Goal: Task Accomplishment & Management: Manage account settings

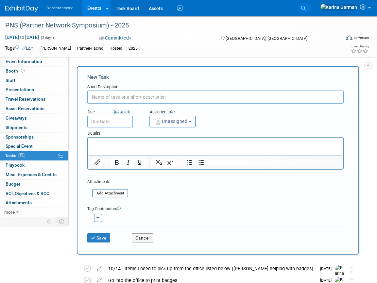
click at [312, 5] on link "Search" at bounding box center [304, 8] width 14 height 10
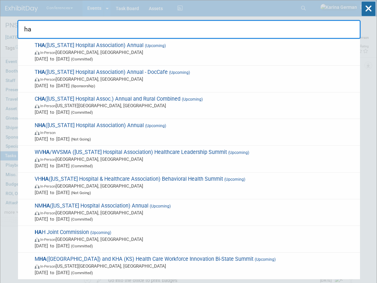
type input "h"
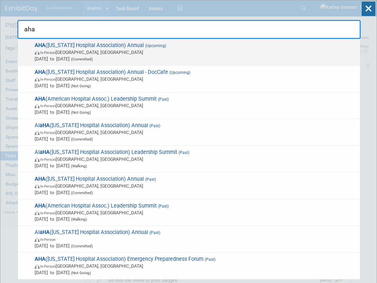
type input "aha"
click at [101, 64] on div "AHA (Arkansas Hospital Association) Annual (Upcoming) In-Person Little Rock, AR…" at bounding box center [189, 52] width 342 height 27
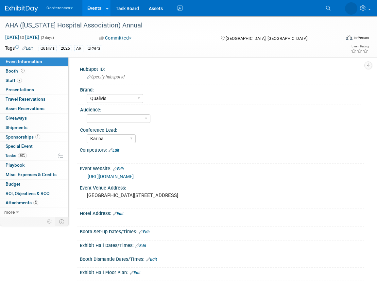
select select "Qualivis"
select select "Karina"
click at [32, 156] on link "30% Tasks 30%" at bounding box center [34, 155] width 68 height 9
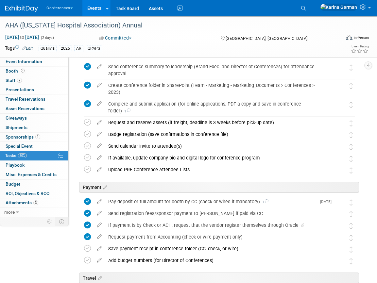
scroll to position [47, 0]
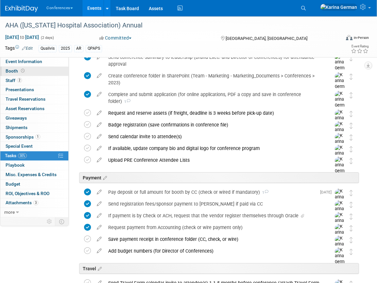
click at [32, 74] on link "Booth" at bounding box center [34, 71] width 68 height 9
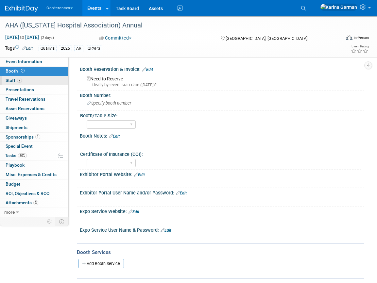
click at [32, 79] on link "2 Staff 2" at bounding box center [34, 80] width 68 height 9
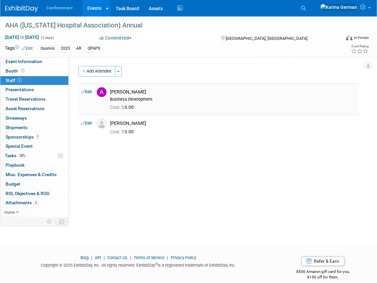
click at [134, 90] on div "[PERSON_NAME]" at bounding box center [233, 92] width 247 height 6
click at [152, 120] on div "[PERSON_NAME]" at bounding box center [233, 123] width 257 height 8
click at [26, 60] on span "Event Information" at bounding box center [24, 61] width 37 height 5
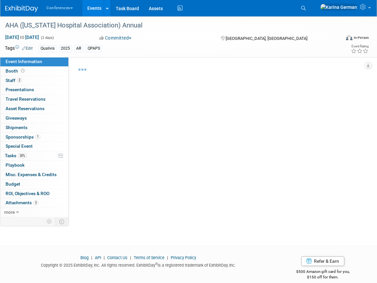
select select "Qualivis"
select select "Karina"
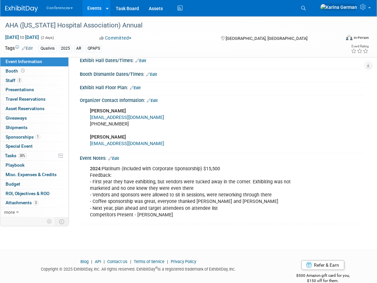
scroll to position [209, 0]
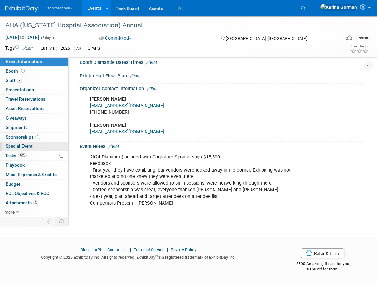
click at [34, 151] on link "Special Event" at bounding box center [34, 146] width 68 height 9
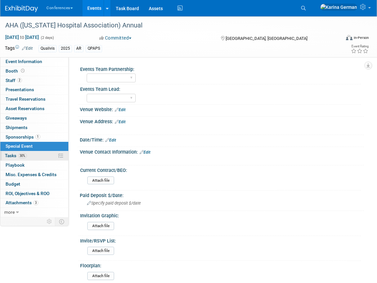
click at [29, 156] on link "30% Tasks 30%" at bounding box center [34, 155] width 68 height 9
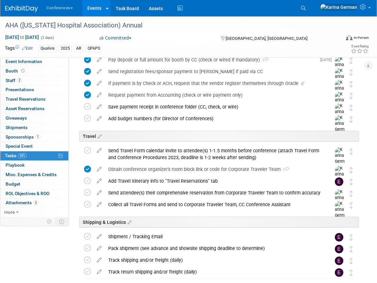
scroll to position [234, 0]
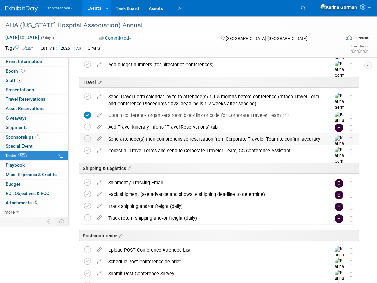
click at [148, 136] on div "Send attendee(s) their comprehensive reservation from Corporate Traveler Team t…" at bounding box center [213, 138] width 217 height 11
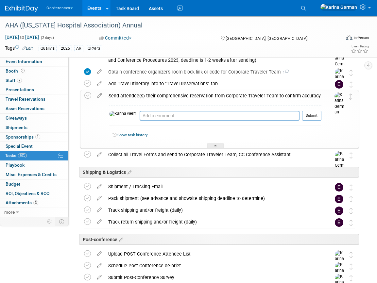
scroll to position [292, 0]
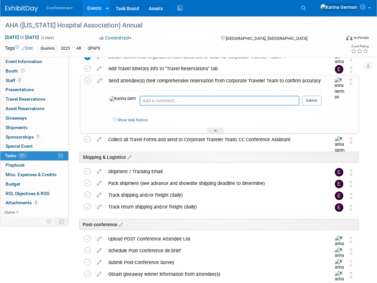
click at [143, 102] on textarea at bounding box center [220, 101] width 160 height 10
paste textarea "I see it adjourns on Thurs 10/16 at 3:30pm, how I have to leave a little bit ea…"
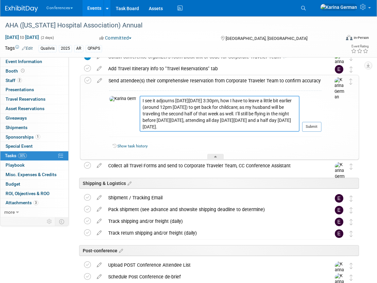
click at [140, 101] on textarea "I see it adjourns on Thurs 10/16 at 3:30pm, how I have to leave a little bit ea…" at bounding box center [220, 114] width 160 height 36
click at [140, 100] on textarea "From Natalie - I see it adjourns on Thurs 10/16 at 3:30pm, how I have to leave …" at bounding box center [220, 114] width 160 height 36
type textarea "From Natalie - I see it adjourns on Thurs 10/16 at 3:30pm, how I have to leave …"
click at [306, 126] on button "Submit" at bounding box center [311, 127] width 19 height 10
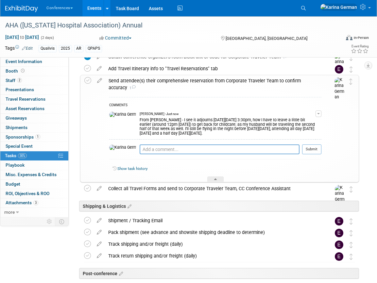
click at [135, 81] on div "Send attendee(s) their comprehensive reservation from Corporate Traveler Team t…" at bounding box center [213, 84] width 216 height 18
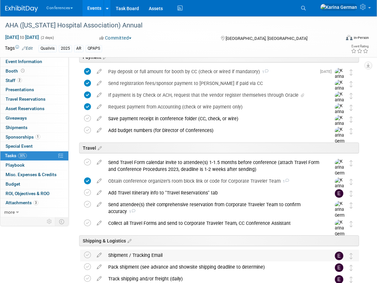
scroll to position [120, 0]
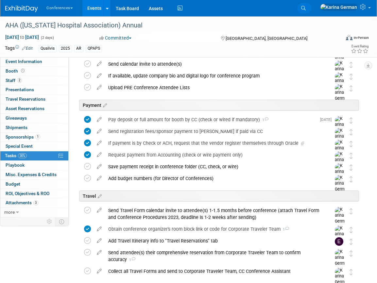
click at [306, 9] on icon at bounding box center [303, 8] width 5 height 5
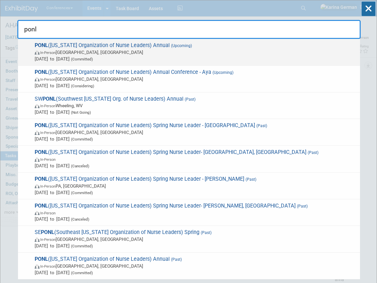
type input "ponl"
click at [98, 53] on span "In-Person Harrisburg, PA" at bounding box center [196, 52] width 322 height 7
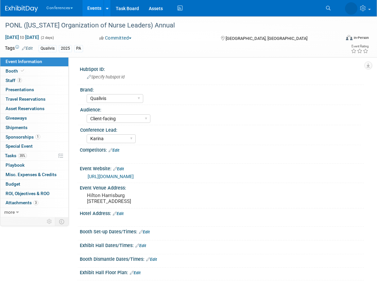
select select "Qualivis"
select select "Client-facing"
select select "Karina"
click at [34, 77] on link "2 Staff 2" at bounding box center [34, 80] width 68 height 9
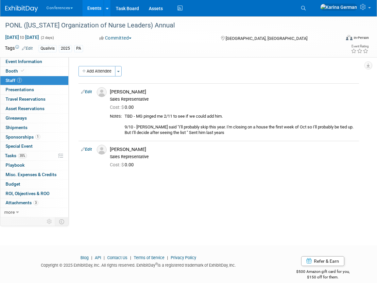
click at [82, 88] on div "HubSpot ID: Specify hubspot id Brand: Aya Bespoke Corporate [PERSON_NAME] DocCa…" at bounding box center [216, 137] width 295 height 160
click at [87, 91] on link "Edit" at bounding box center [86, 92] width 11 height 5
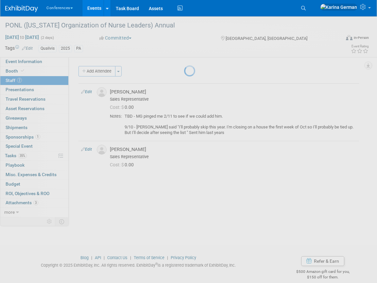
select select "54b905e9-7986-457a-ab0a-43c183886044"
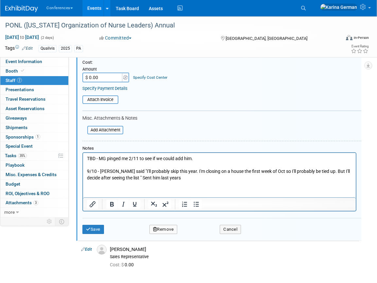
scroll to position [184, 0]
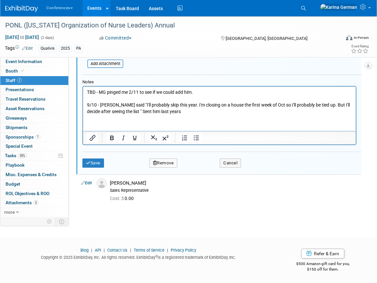
click at [169, 165] on button "Remove" at bounding box center [164, 163] width 28 height 9
click at [196, 169] on icon at bounding box center [195, 169] width 4 height 4
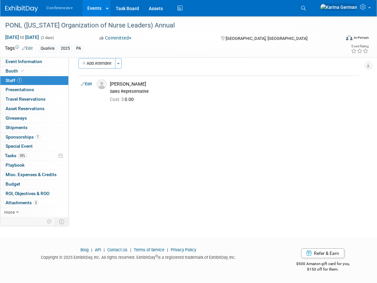
scroll to position [0, 0]
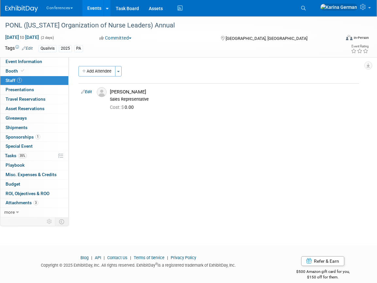
click at [87, 75] on button "Add Attendee" at bounding box center [97, 71] width 37 height 10
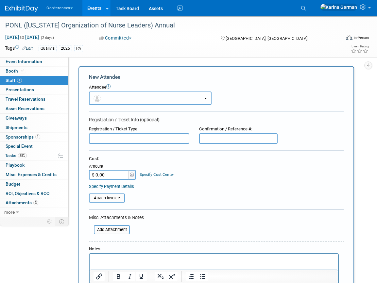
click at [108, 93] on button "button" at bounding box center [150, 98] width 123 height 13
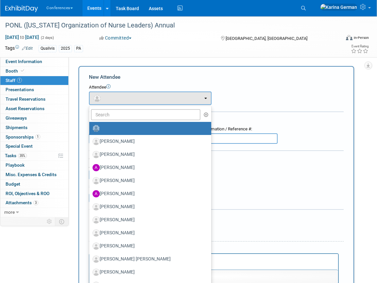
click at [113, 120] on ul "Aaron Jacobson Aaron Barton Abby Emini Adair Hoenig Adair Hoenig (me)" at bounding box center [150, 237] width 123 height 262
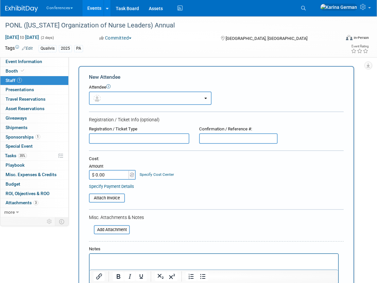
click at [112, 103] on button "button" at bounding box center [150, 98] width 123 height 13
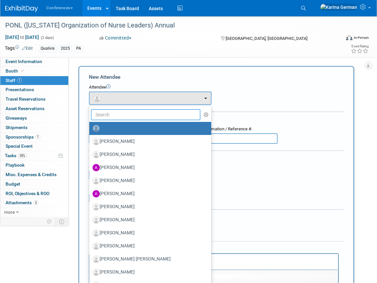
click at [111, 119] on input "text" at bounding box center [146, 114] width 110 height 11
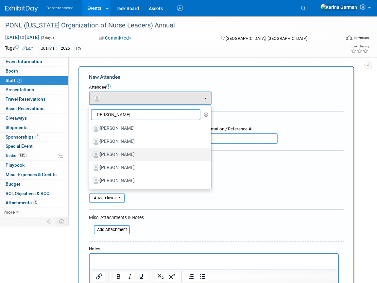
type input "jason"
click at [131, 152] on label "[PERSON_NAME]" at bounding box center [149, 155] width 112 height 10
click at [90, 152] on input "[PERSON_NAME]" at bounding box center [88, 154] width 4 height 4
select select "db138191-949c-4f01-9990-b145b800473f"
select select "1"
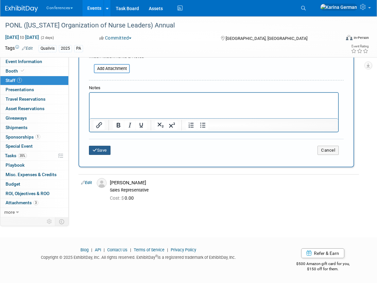
click at [100, 148] on button "Save" at bounding box center [100, 150] width 22 height 9
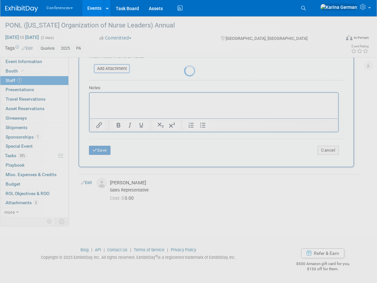
scroll to position [8, 0]
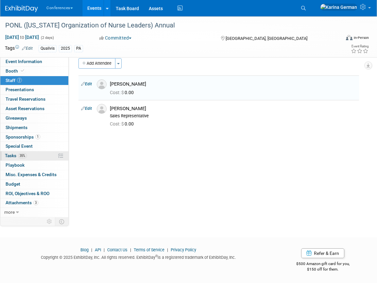
click at [32, 154] on link "35% Tasks 35%" at bounding box center [34, 155] width 68 height 9
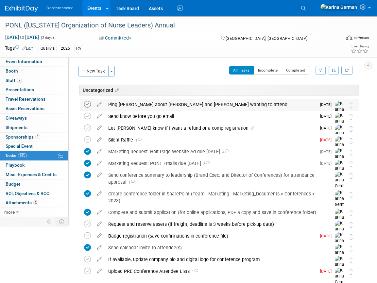
click at [90, 103] on icon at bounding box center [87, 104] width 7 height 7
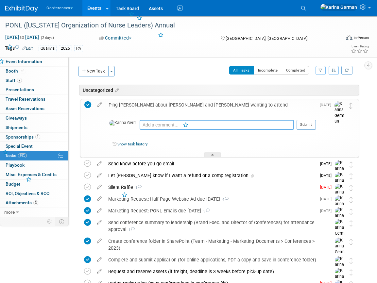
click at [145, 127] on textarea at bounding box center [217, 125] width 154 height 10
click at [140, 124] on textarea "Eric not approved to attend" at bounding box center [217, 125] width 154 height 10
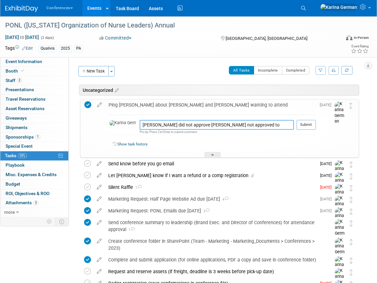
drag, startPoint x: 233, startPoint y: 126, endPoint x: 176, endPoint y: 122, distance: 57.0
click at [176, 122] on textarea "Jeff did not approve Eric not approved to attend" at bounding box center [217, 125] width 154 height 10
type textarea "Jeff did not approve Eric to attend, will be sending Jason"
click at [305, 120] on button "Submit" at bounding box center [306, 125] width 19 height 10
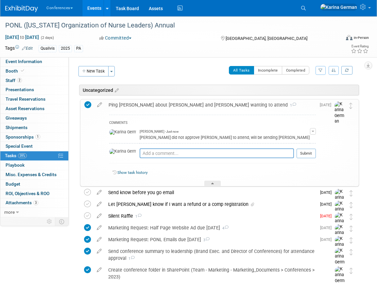
click at [131, 104] on div "Ping Jenny about Eric and Jason wanting to attend 1" at bounding box center [210, 104] width 211 height 11
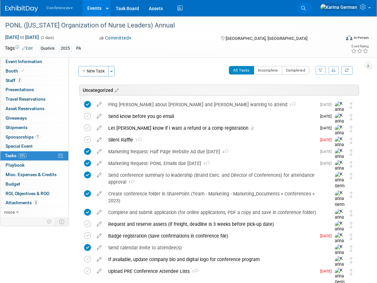
click at [312, 11] on link "Search" at bounding box center [304, 8] width 14 height 10
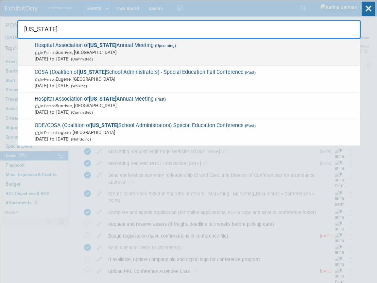
type input "oregon"
click at [93, 57] on span "(Committed)" at bounding box center [81, 59] width 23 height 5
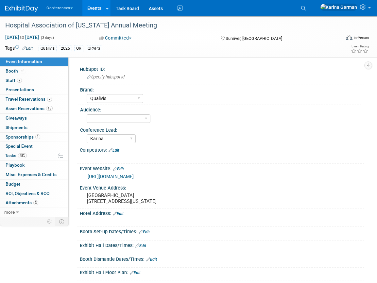
select select "Qualivis"
select select "Karina"
click at [37, 80] on link "2 Staff 2" at bounding box center [34, 80] width 68 height 9
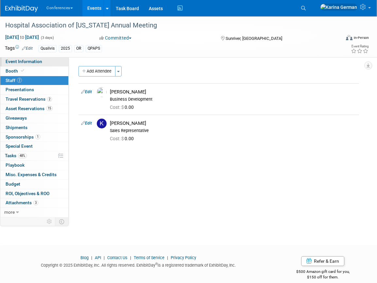
click at [44, 66] on link "Event Information" at bounding box center [34, 61] width 68 height 9
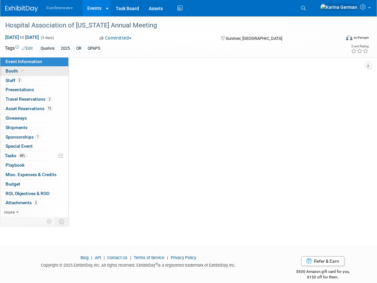
select select "Qualivis"
select select "Karina"
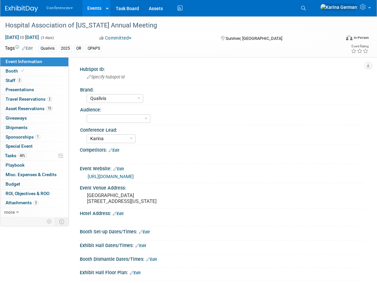
click at [134, 178] on link "[URL][DOMAIN_NAME]" at bounding box center [111, 176] width 46 height 5
click at [33, 81] on link "2 Staff 2" at bounding box center [34, 80] width 68 height 9
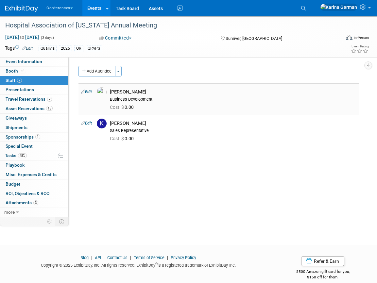
click at [89, 89] on td "Edit" at bounding box center [87, 98] width 16 height 31
click at [89, 93] on link "Edit" at bounding box center [86, 92] width 11 height 5
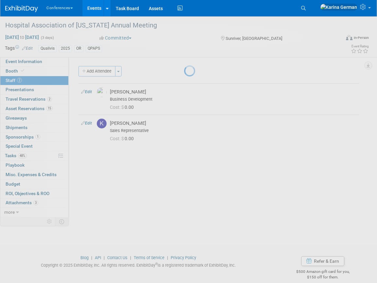
select select "7eb16d91-c17d-423a-83bf-b02cb0e63672"
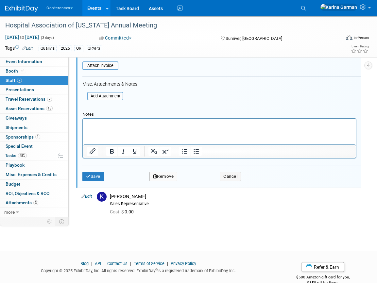
scroll to position [152, 0]
click at [161, 179] on button "Remove" at bounding box center [164, 175] width 28 height 9
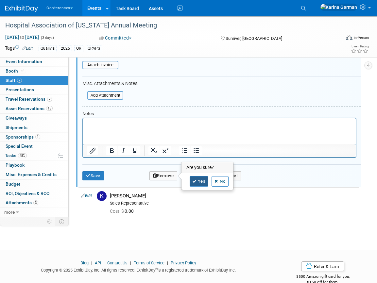
click at [196, 183] on link "Yes" at bounding box center [199, 181] width 19 height 10
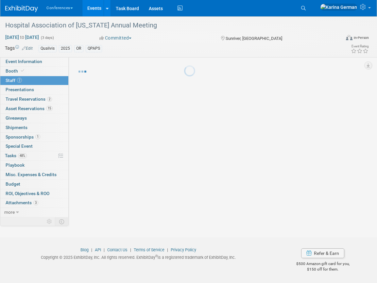
scroll to position [0, 0]
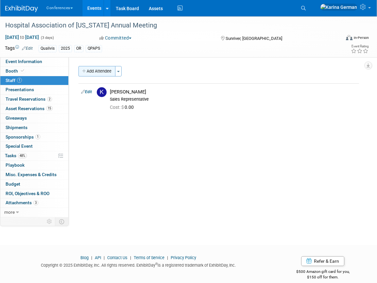
click at [100, 67] on button "Add Attendee" at bounding box center [97, 71] width 37 height 10
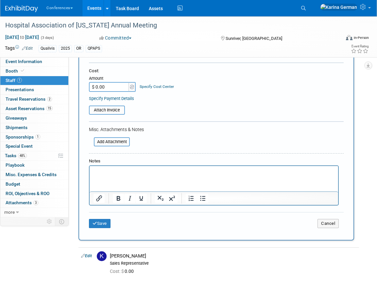
scroll to position [92, 0]
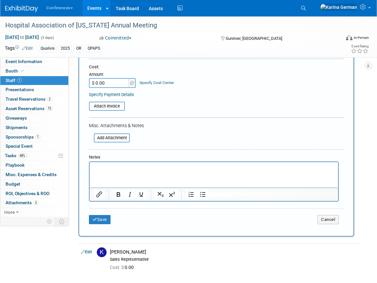
click at [122, 171] on html at bounding box center [214, 166] width 249 height 9
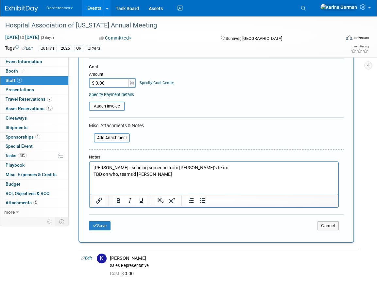
click at [102, 220] on div "Save Cancel" at bounding box center [216, 225] width 255 height 21
click at [101, 227] on button "Save" at bounding box center [100, 225] width 22 height 9
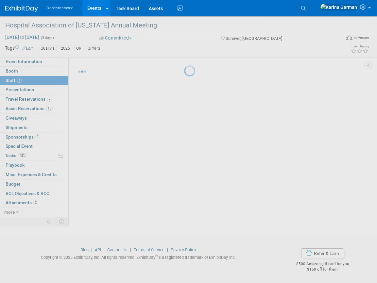
scroll to position [8, 0]
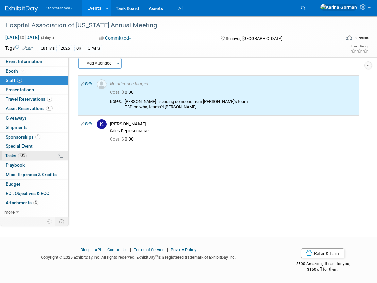
click at [19, 155] on span "48%" at bounding box center [22, 155] width 9 height 5
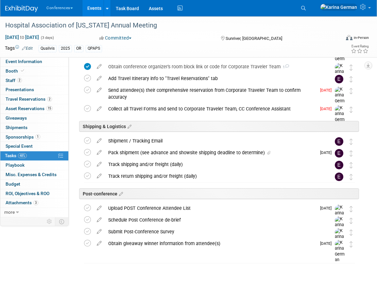
scroll to position [253, 0]
